Goal: Transaction & Acquisition: Purchase product/service

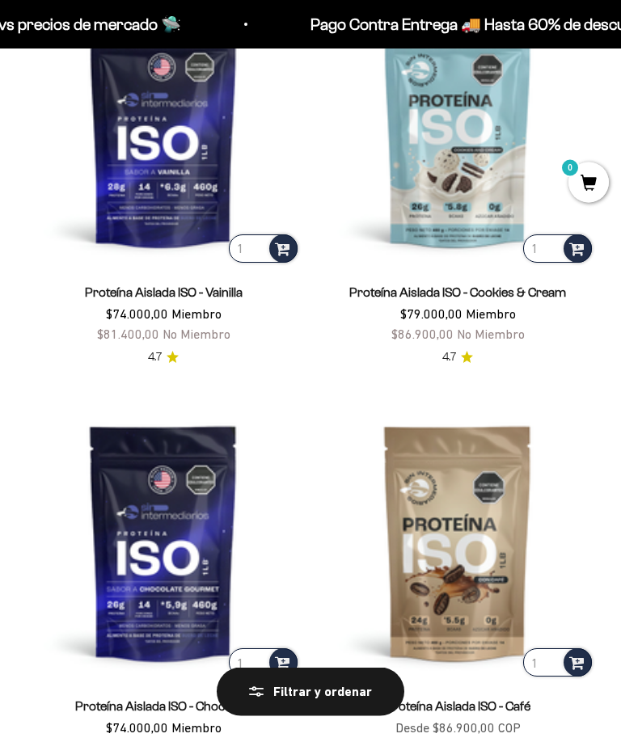
scroll to position [258, 0]
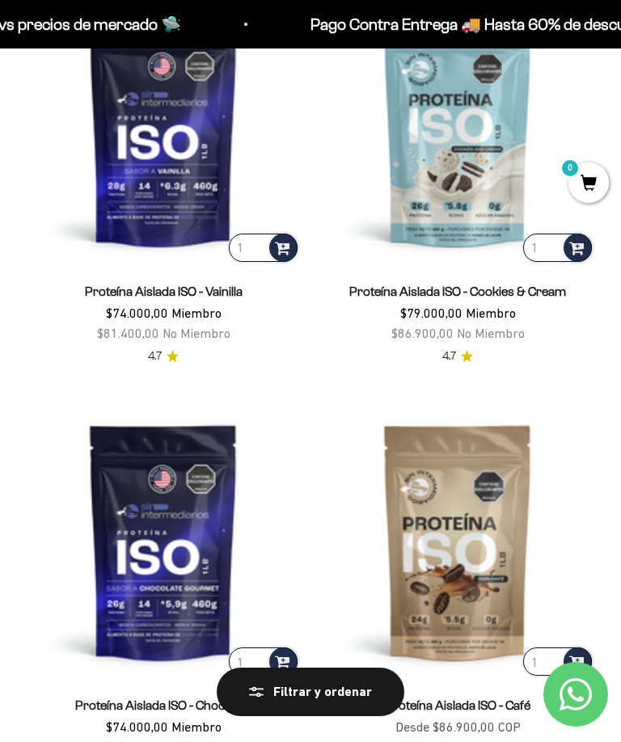
click at [293, 243] on div at bounding box center [283, 248] width 28 height 28
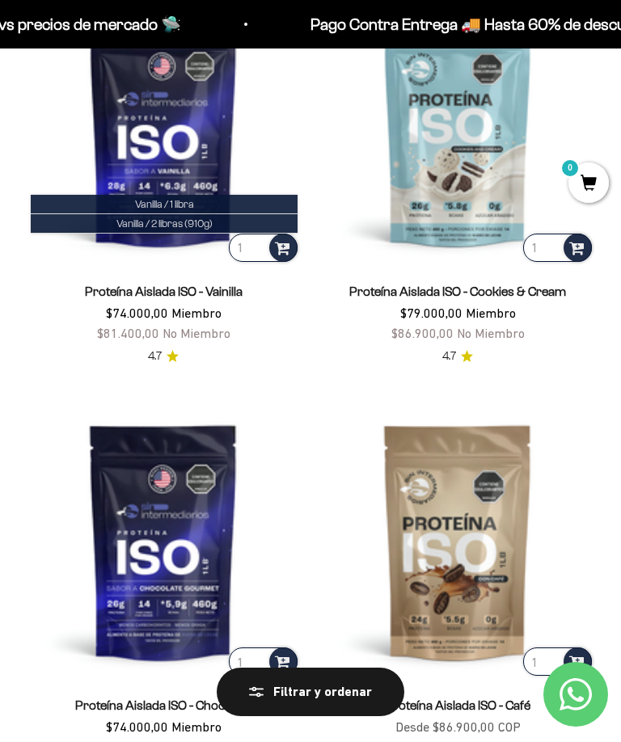
click at [593, 664] on img at bounding box center [457, 541] width 275 height 275
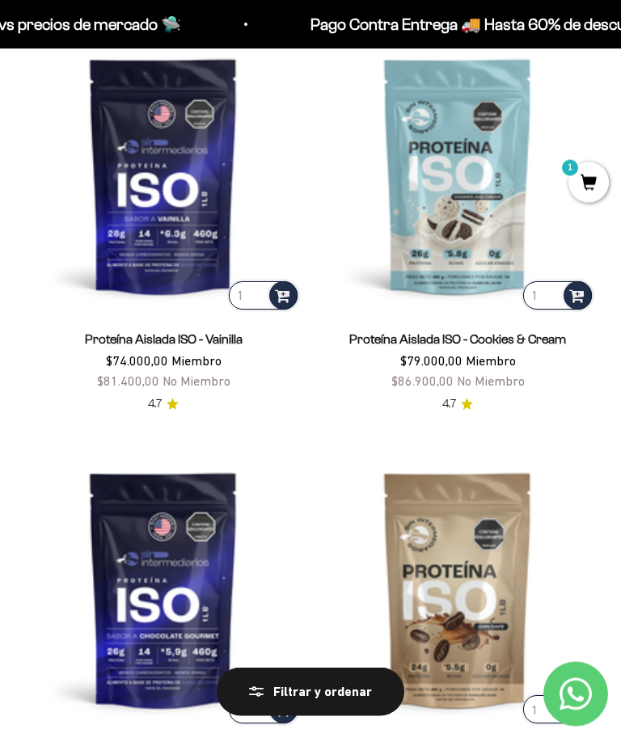
scroll to position [210, 0]
click at [278, 279] on img at bounding box center [163, 175] width 275 height 275
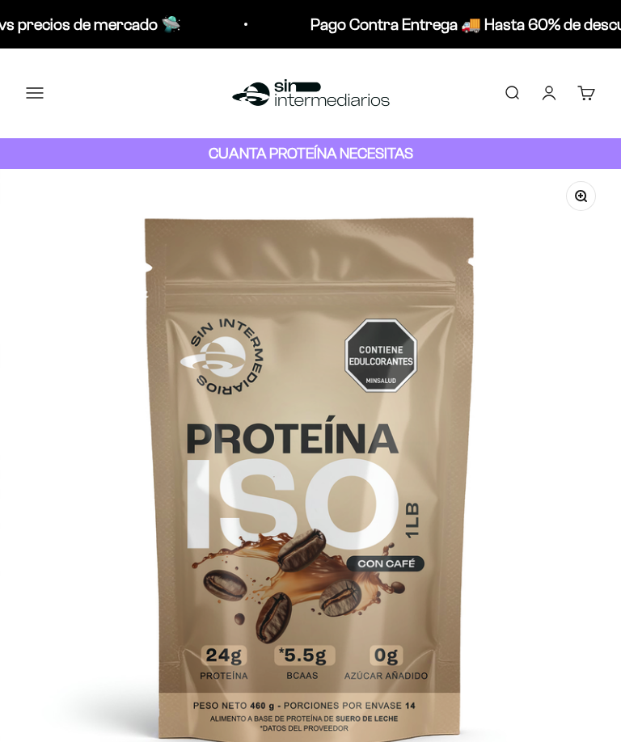
scroll to position [707, 0]
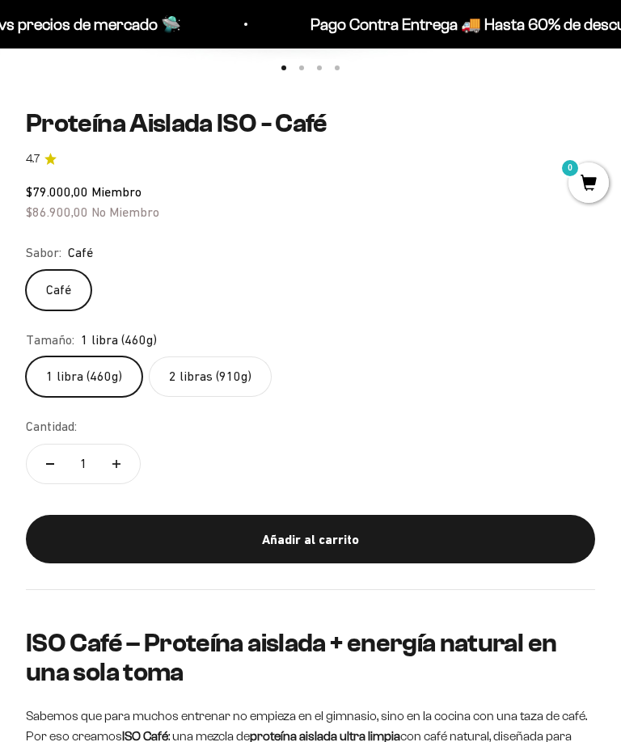
click at [154, 530] on div "Añadir al carrito" at bounding box center [310, 540] width 505 height 21
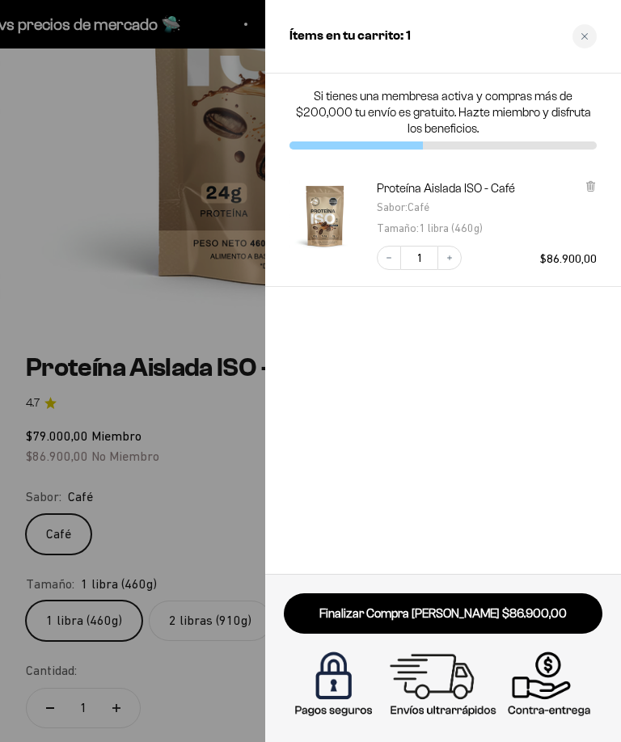
scroll to position [386, 0]
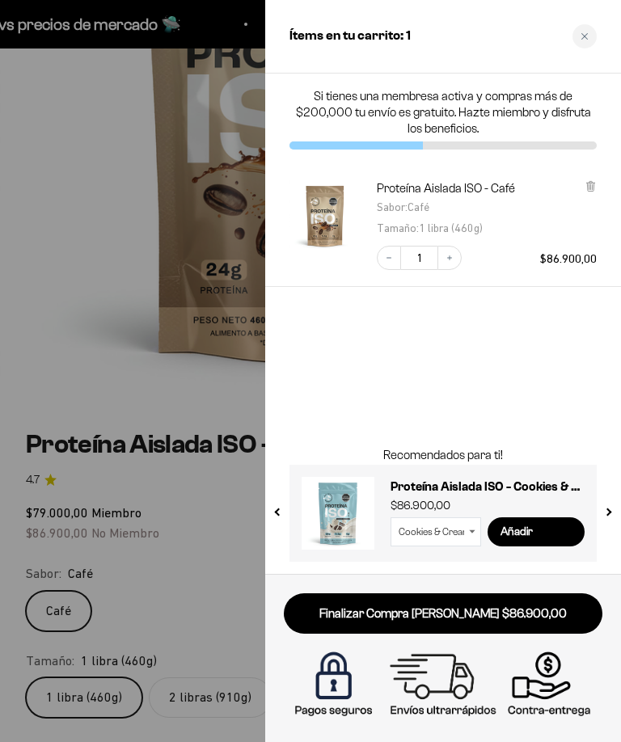
click at [593, 47] on div "Ítems en tu carrito: 1" at bounding box center [443, 37] width 356 height 74
click at [592, 28] on div "Close cart" at bounding box center [584, 36] width 24 height 24
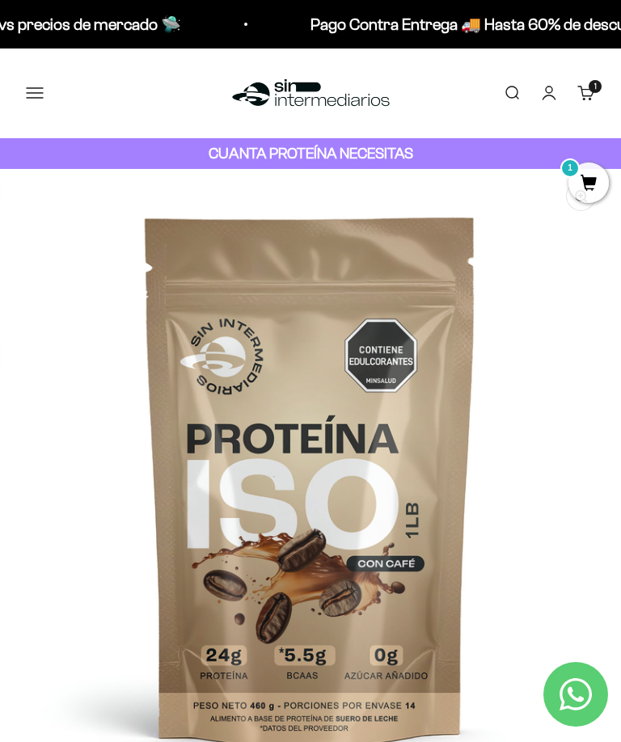
scroll to position [0, -2]
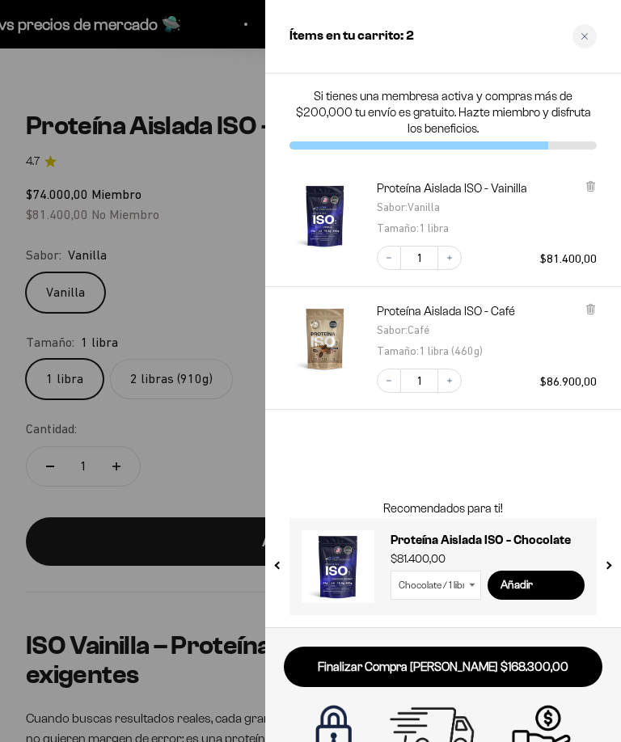
click at [353, 673] on link "Finalizar Compra [PERSON_NAME] $168.300,00" at bounding box center [443, 667] width 319 height 41
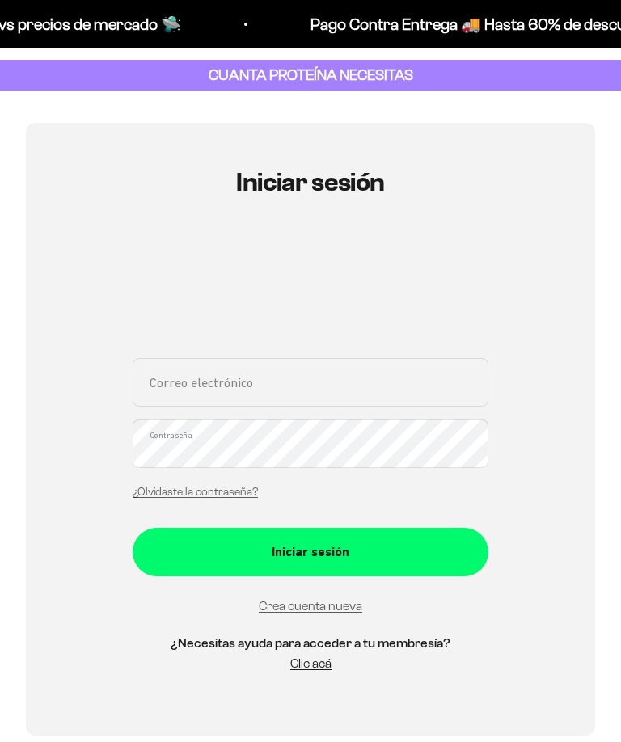
scroll to position [78, 0]
click at [188, 369] on input "Correo electrónico" at bounding box center [311, 382] width 356 height 49
click at [278, 386] on input "Correo electrónico" at bounding box center [311, 382] width 356 height 49
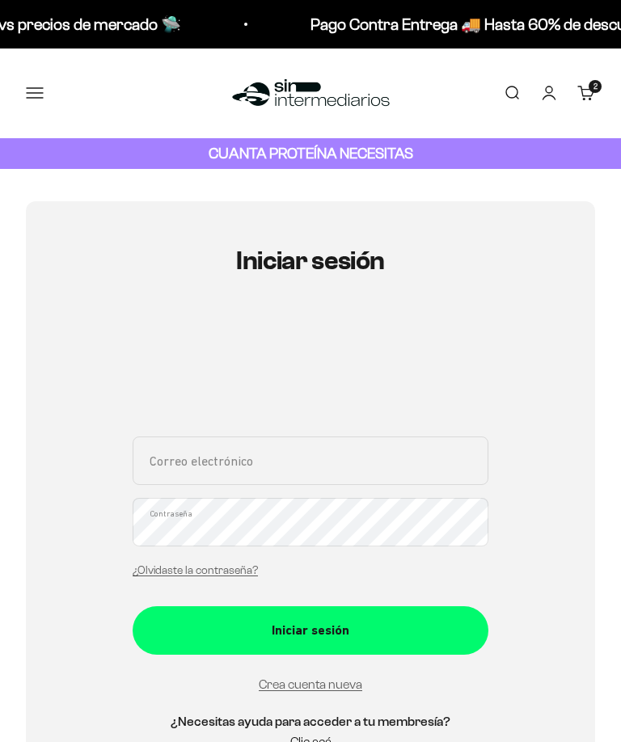
click at [551, 91] on link "Iniciar sesión" at bounding box center [549, 93] width 18 height 18
click at [550, 91] on link "Iniciar sesión" at bounding box center [549, 93] width 18 height 18
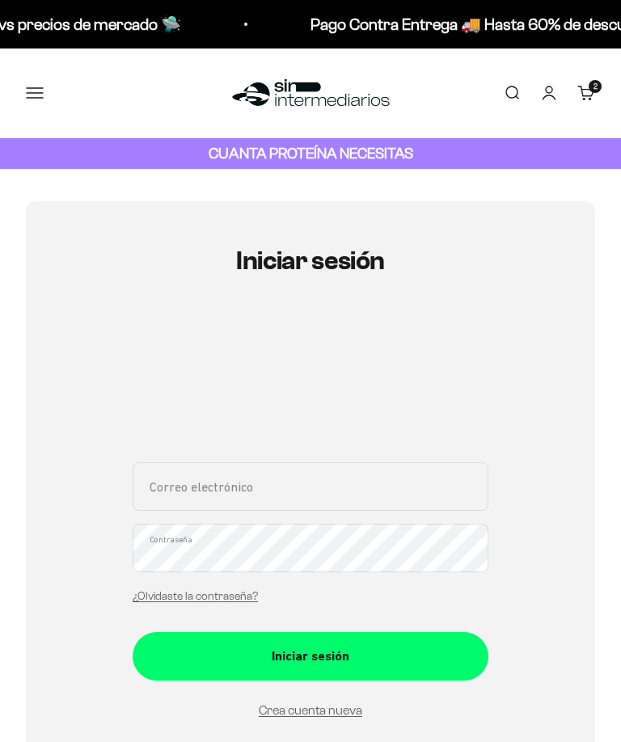
click at [373, 479] on input "Correo electrónico" at bounding box center [311, 486] width 356 height 49
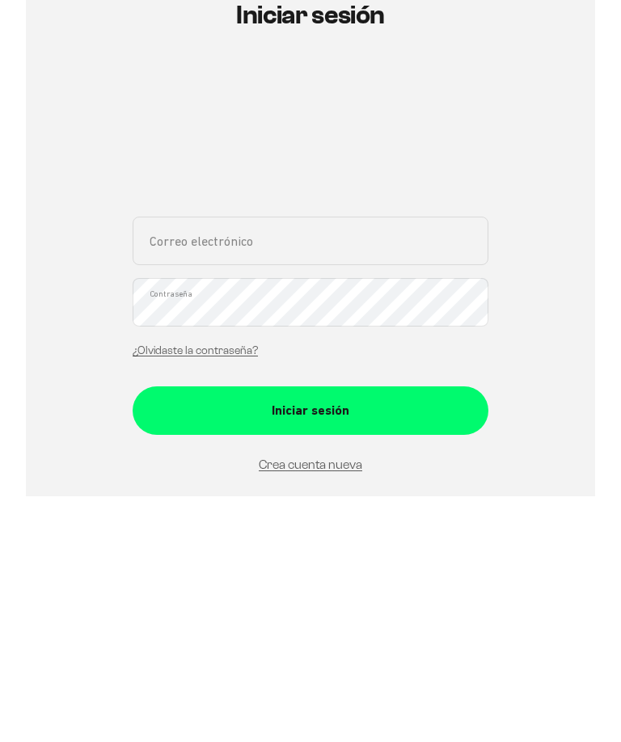
click at [319, 486] on div "Correo electrónico Contraseña ¿Olvidaste la contraseña? Iniciar sesión Crea cue…" at bounding box center [311, 627] width 356 height 331
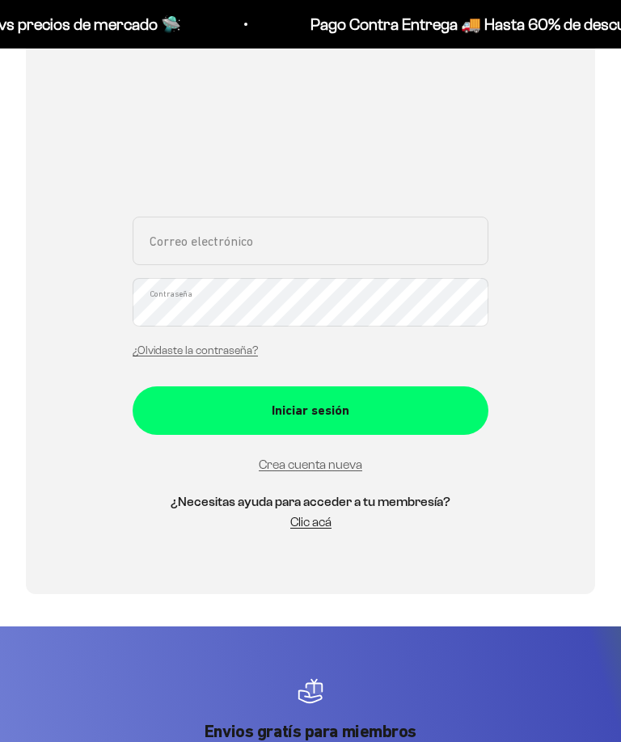
click at [382, 251] on input "Correo electrónico" at bounding box center [311, 241] width 356 height 49
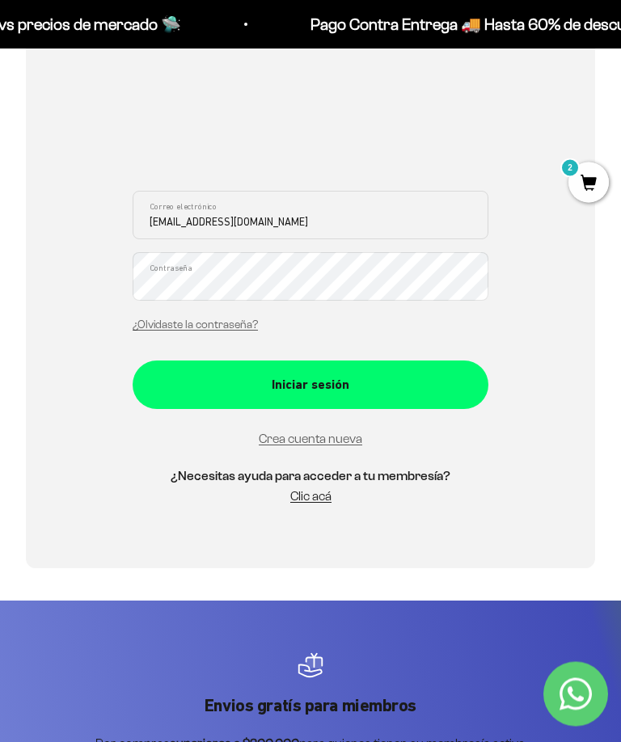
type input "[EMAIL_ADDRESS][DOMAIN_NAME]"
click at [361, 386] on div "Iniciar sesión" at bounding box center [310, 385] width 291 height 21
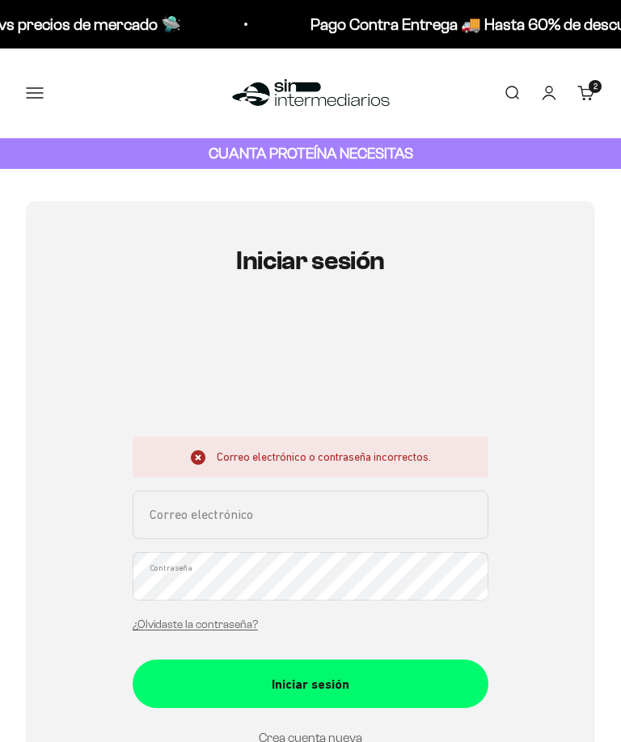
click at [168, 517] on input "Correo electrónico" at bounding box center [311, 515] width 356 height 49
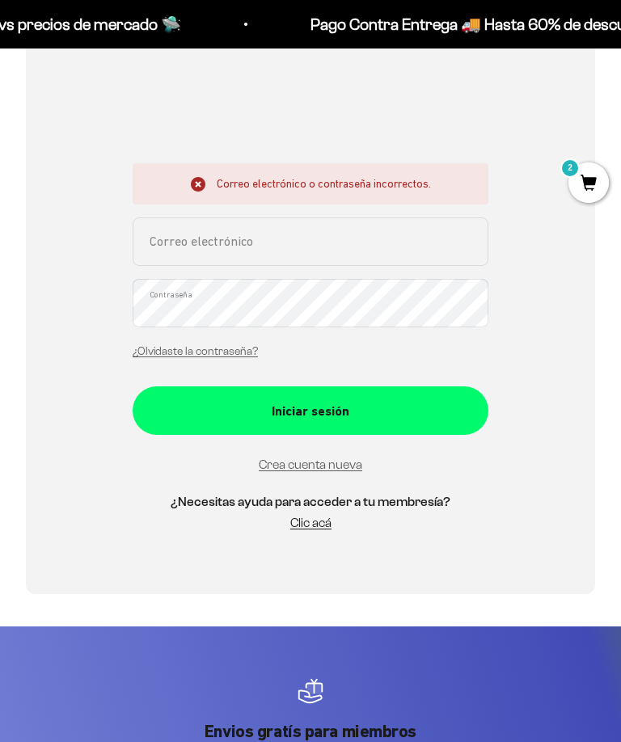
click at [363, 567] on div "Iniciar sesión Correo electrónico o contraseña incorrectos. Correo electrónico …" at bounding box center [310, 261] width 569 height 666
click at [408, 247] on input "Correo electrónico" at bounding box center [311, 241] width 356 height 49
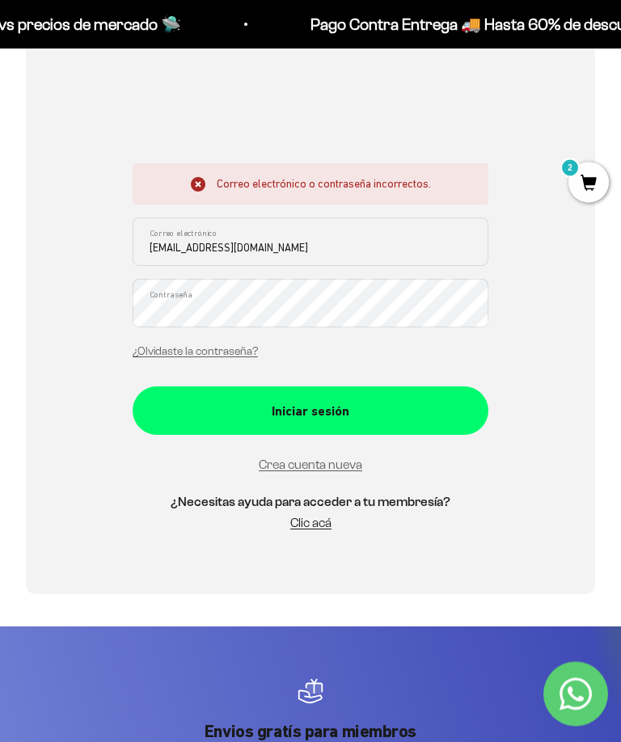
type input "zumacu2005@hotmail.com"
click at [149, 347] on link "¿Olvidaste la contraseña?" at bounding box center [195, 352] width 125 height 12
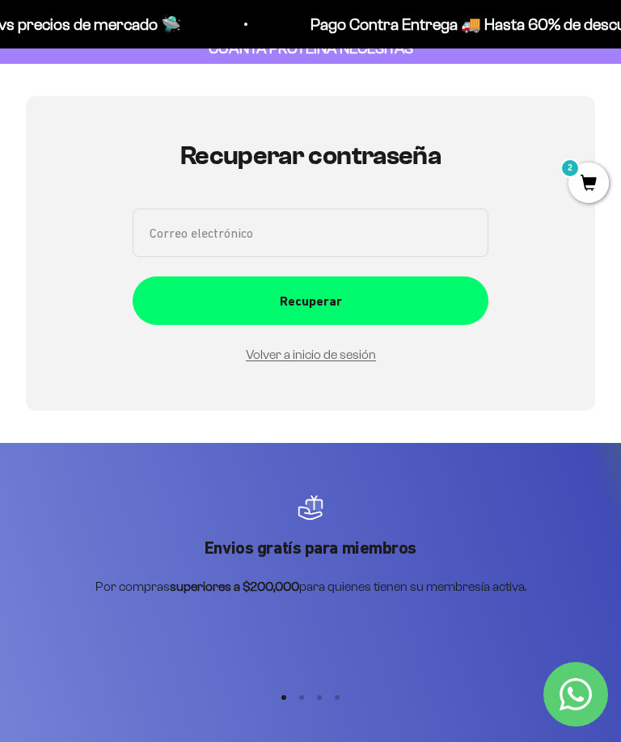
click at [158, 221] on input "Correo electrónico" at bounding box center [311, 233] width 356 height 49
type input "zumacu2005@hotmail.com"
click at [414, 303] on div "Recuperar" at bounding box center [310, 302] width 291 height 21
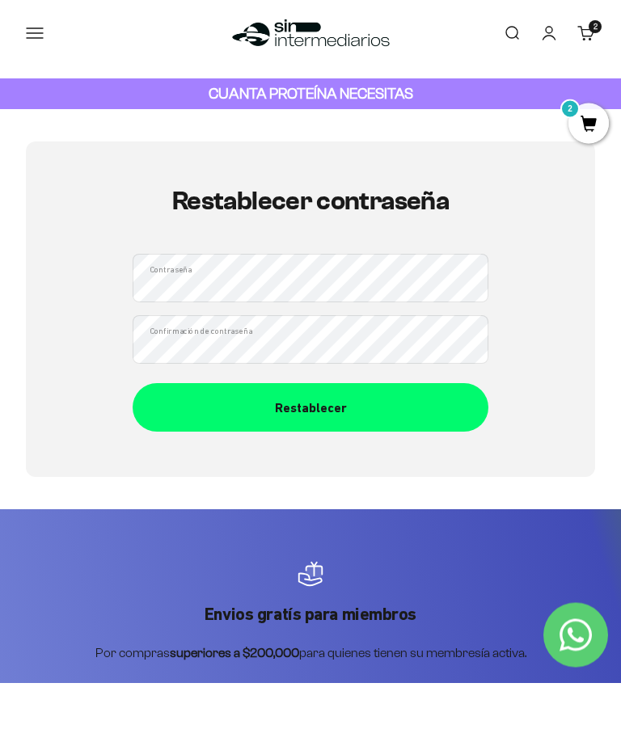
click at [366, 443] on button "Restablecer" at bounding box center [311, 467] width 356 height 49
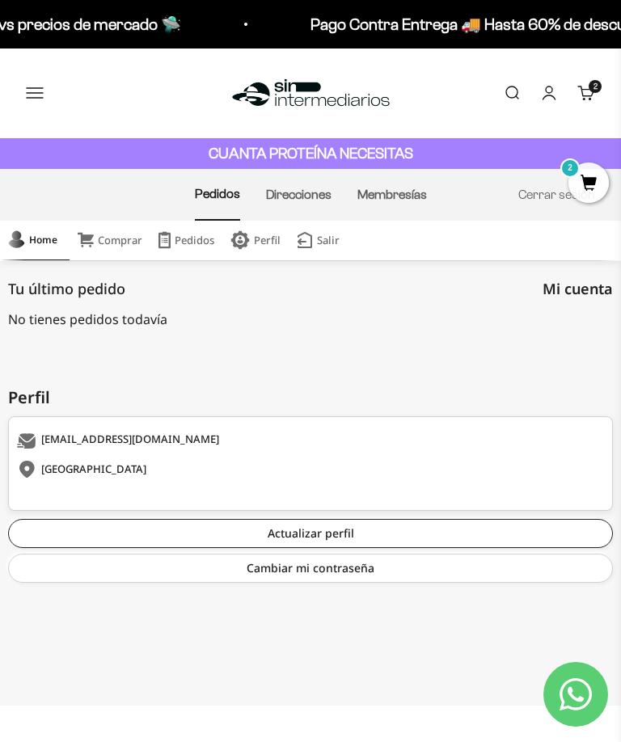
click at [591, 91] on cart-count "2 artículos 2" at bounding box center [595, 86] width 13 height 13
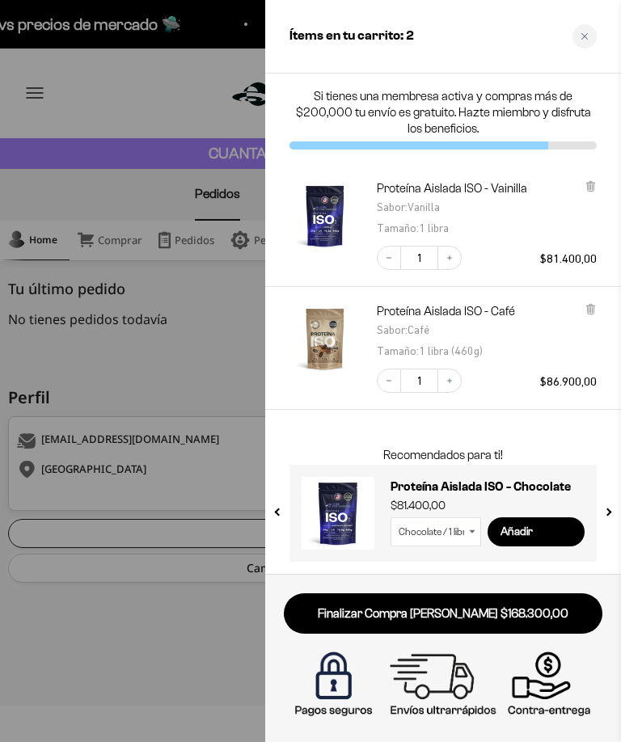
click at [238, 348] on div at bounding box center [310, 371] width 621 height 742
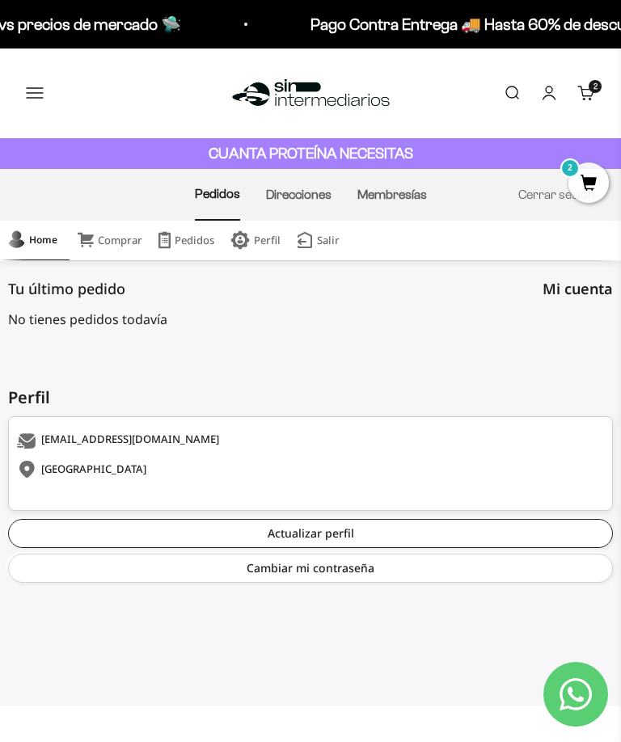
click at [418, 193] on link "Membresías" at bounding box center [392, 195] width 70 height 14
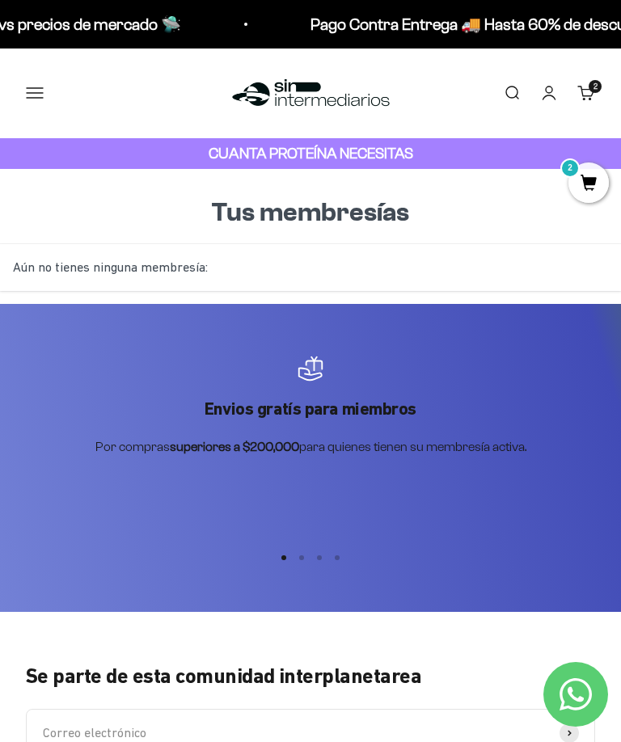
click at [36, 99] on button "Menú" at bounding box center [35, 93] width 18 height 18
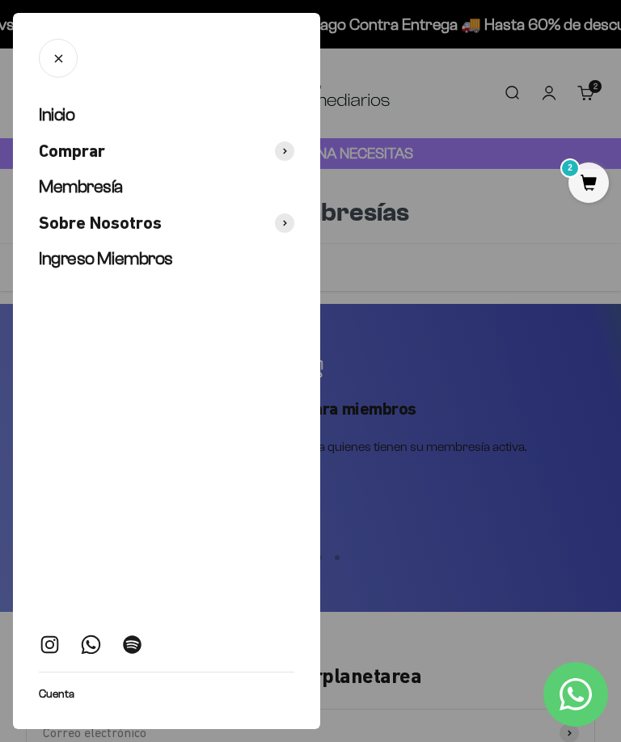
click at [78, 265] on span "Ingreso Miembros" at bounding box center [106, 258] width 134 height 20
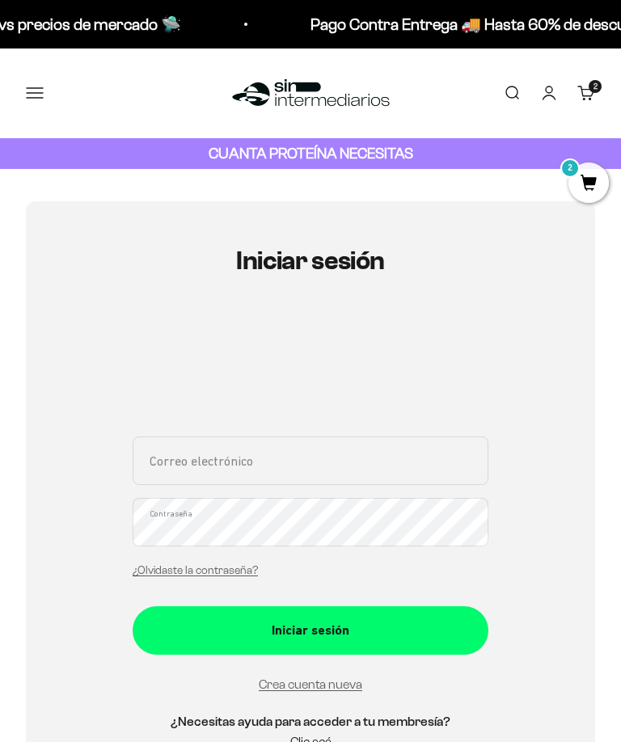
click at [41, 91] on button "Menú" at bounding box center [35, 93] width 18 height 18
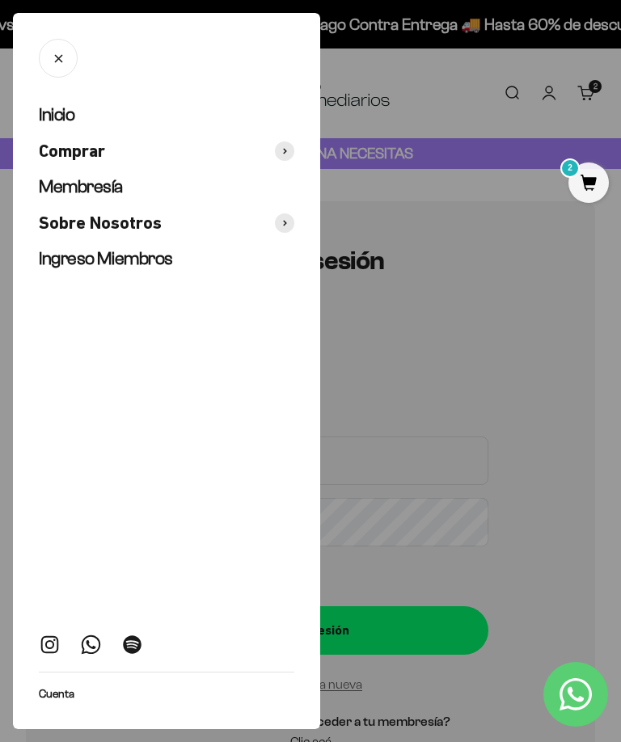
click at [620, 49] on div at bounding box center [310, 371] width 621 height 742
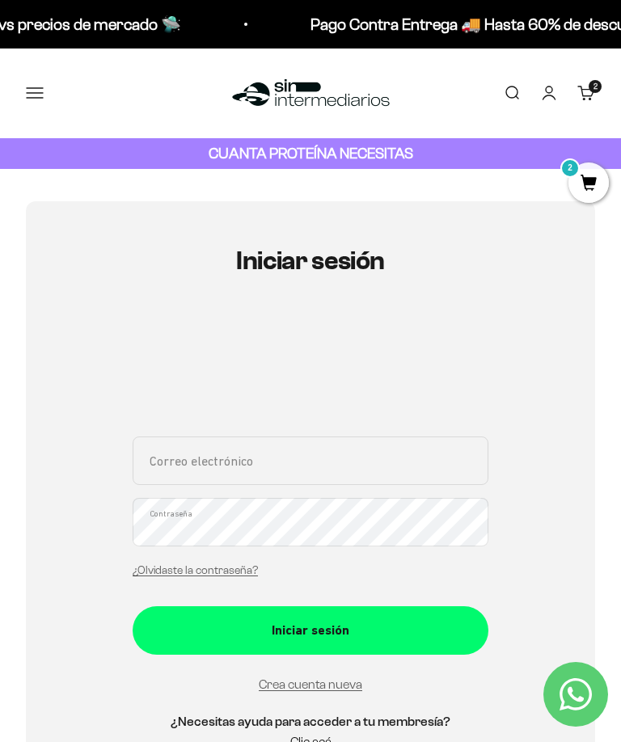
click at [620, 456] on section "Iniciar sesión Correo electrónico Contraseña ¿Olvidaste la contraseña? Iniciar …" at bounding box center [310, 508] width 621 height 678
